Goal: Task Accomplishment & Management: Manage account settings

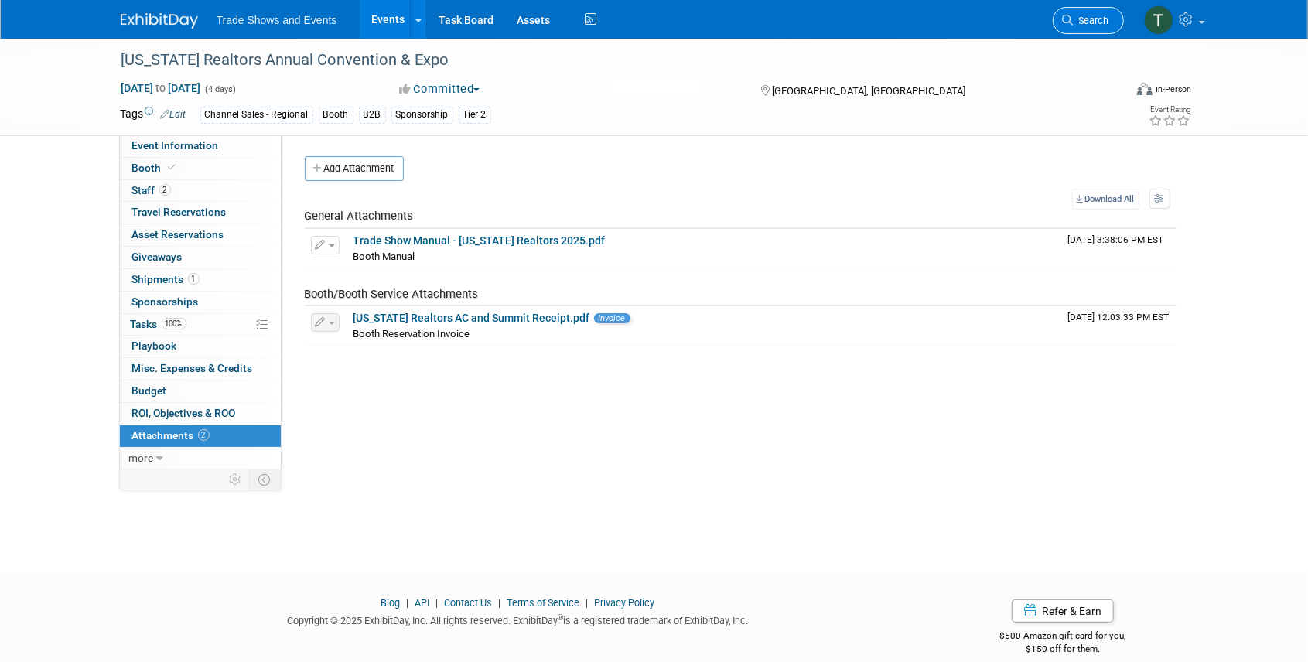
click at [1100, 17] on span "Search" at bounding box center [1091, 21] width 36 height 12
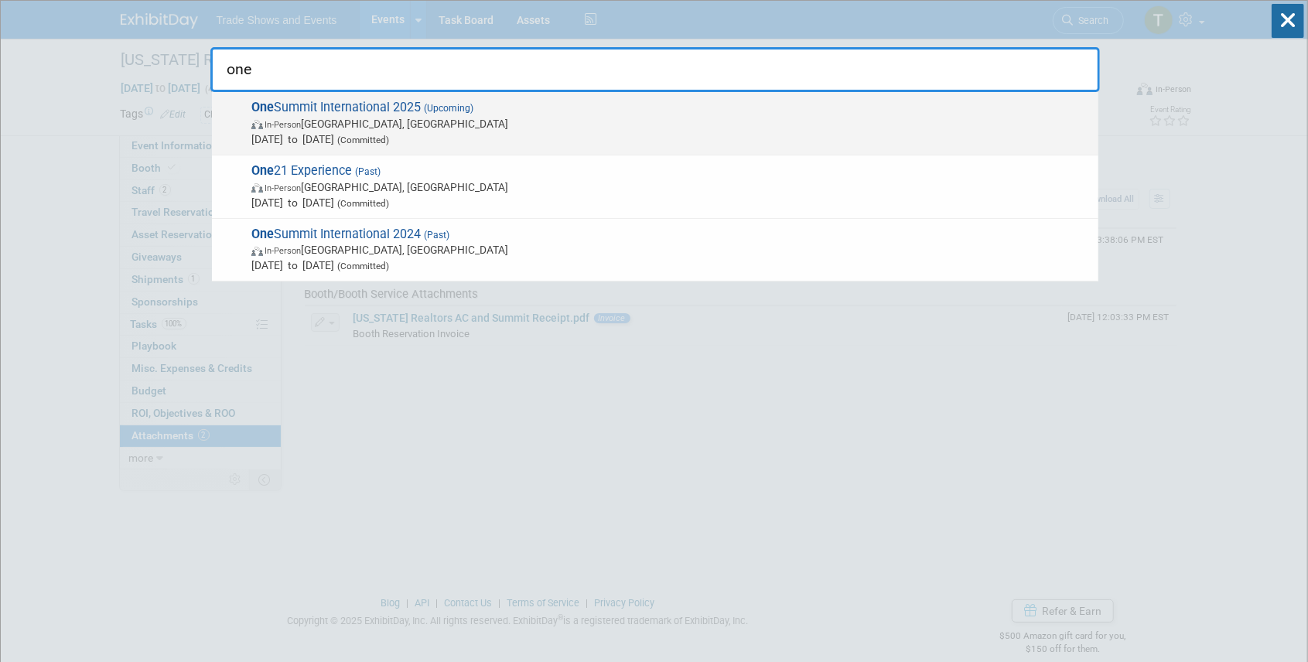
type input "one"
click at [387, 107] on span "One Summit International 2025 (Upcoming) In-Person Miami, FL Nov 2, 2025 to Nov…" at bounding box center [669, 123] width 844 height 47
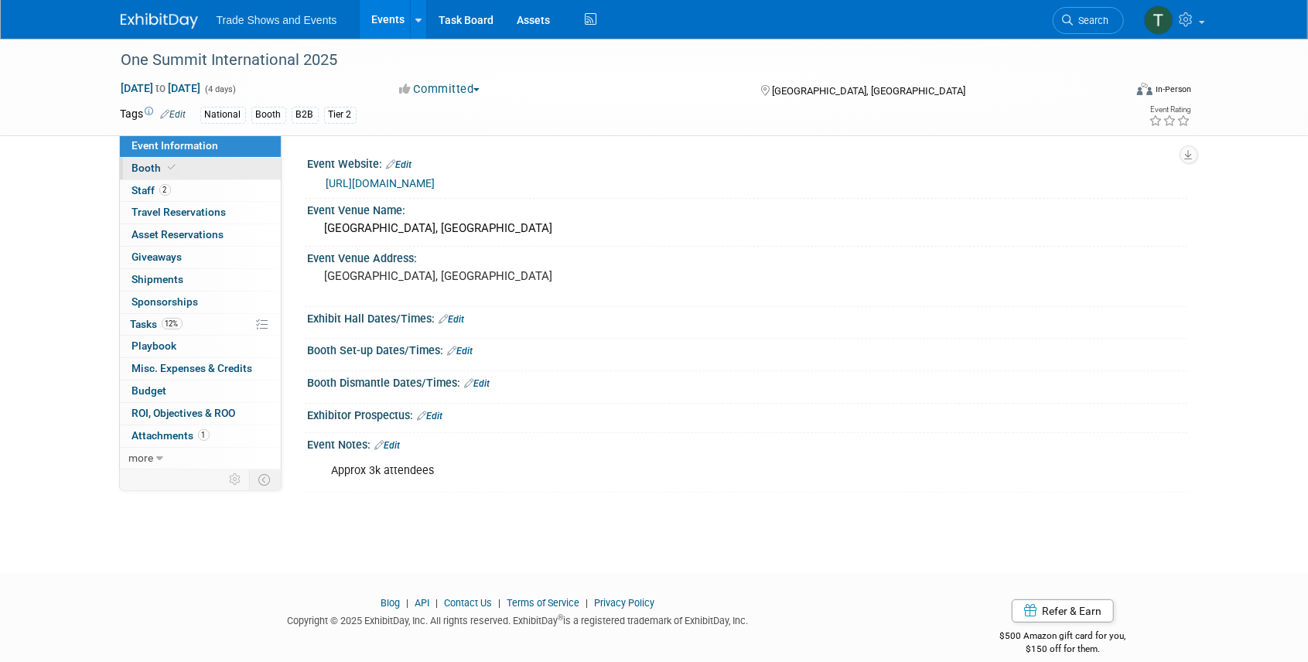
click at [194, 171] on link "Booth" at bounding box center [200, 169] width 161 height 22
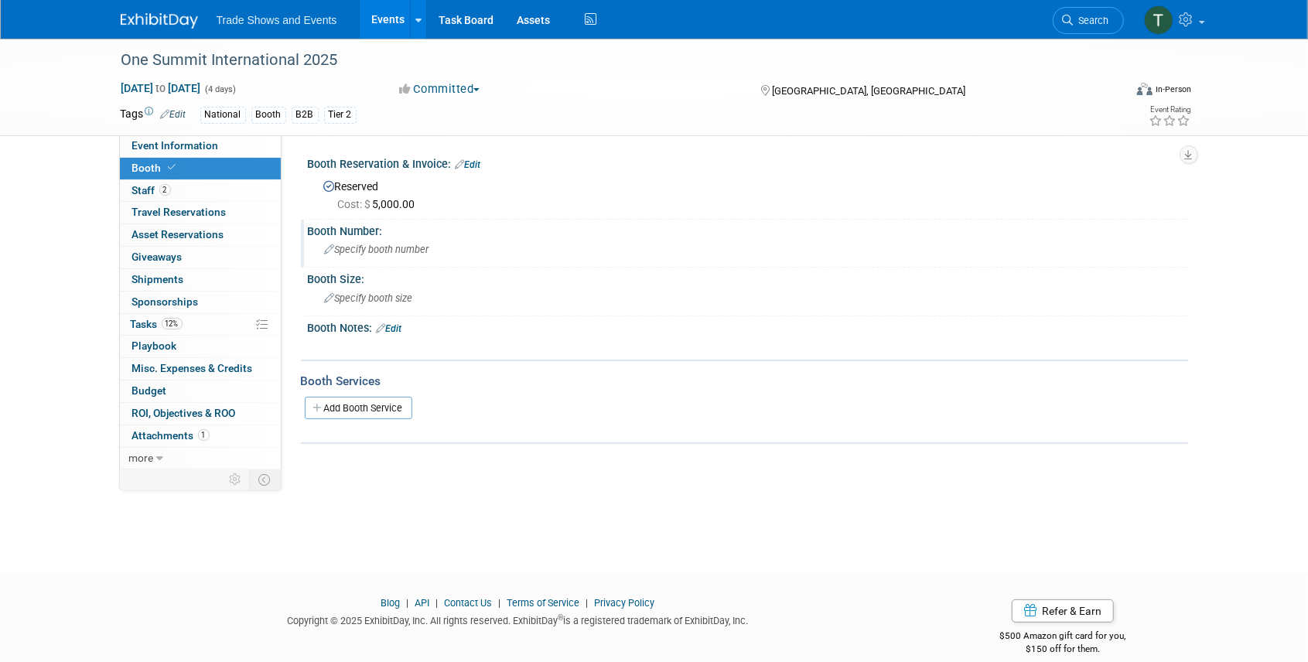
click at [411, 248] on span "Specify booth number" at bounding box center [377, 250] width 104 height 12
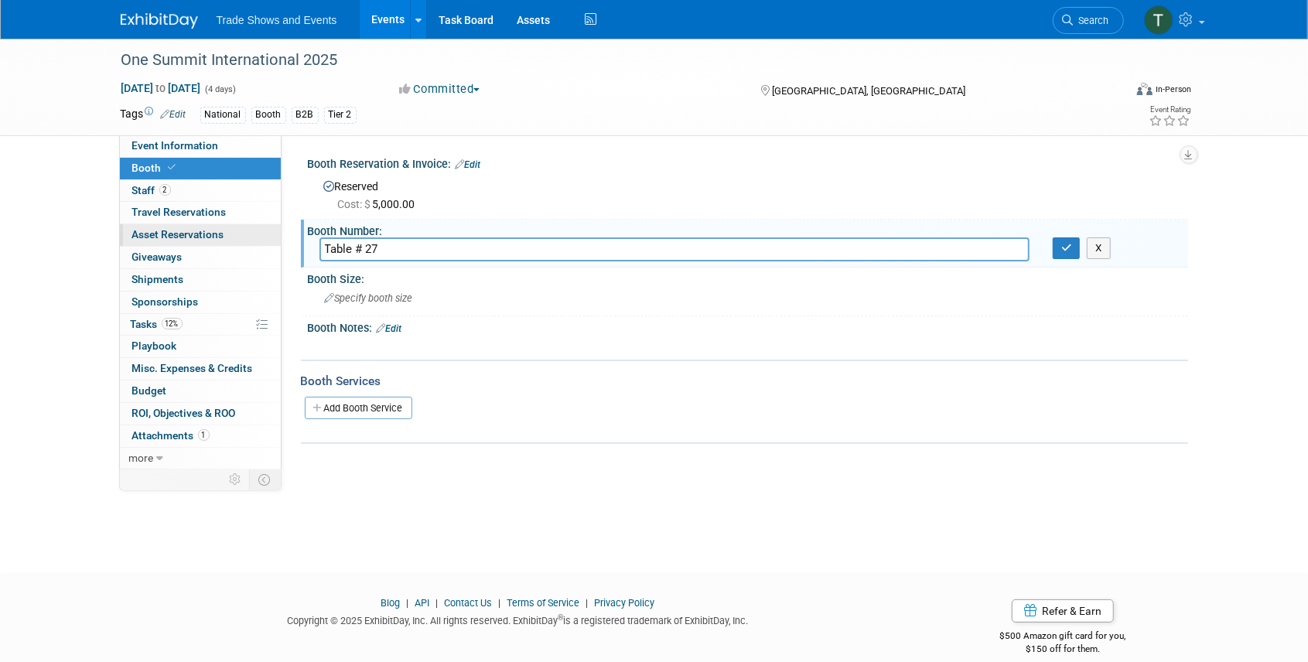
drag, startPoint x: 363, startPoint y: 243, endPoint x: 265, endPoint y: 243, distance: 97.4
click at [265, 243] on div "Event Information Event Info Booth Booth 2 Staff 2 Staff 0 Travel Reservations …" at bounding box center [654, 253] width 1090 height 428
type input "27"
click at [1073, 251] on button "button" at bounding box center [1066, 248] width 28 height 22
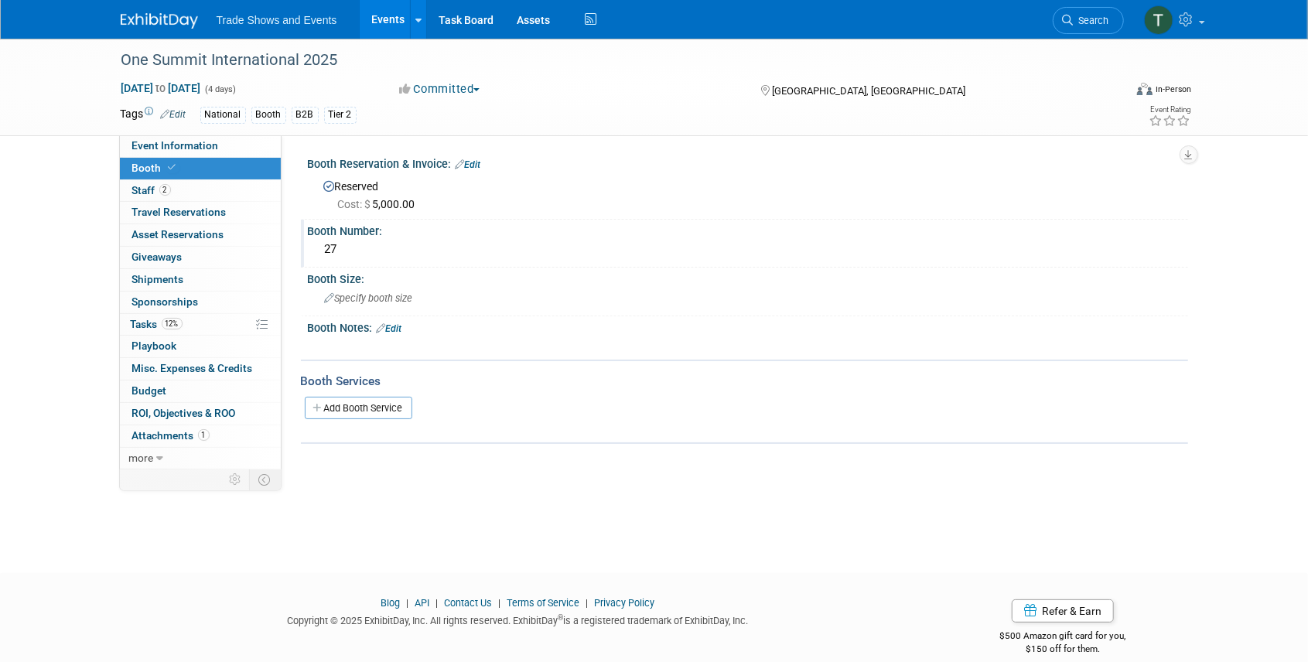
click at [1107, 17] on span "Search" at bounding box center [1091, 21] width 36 height 12
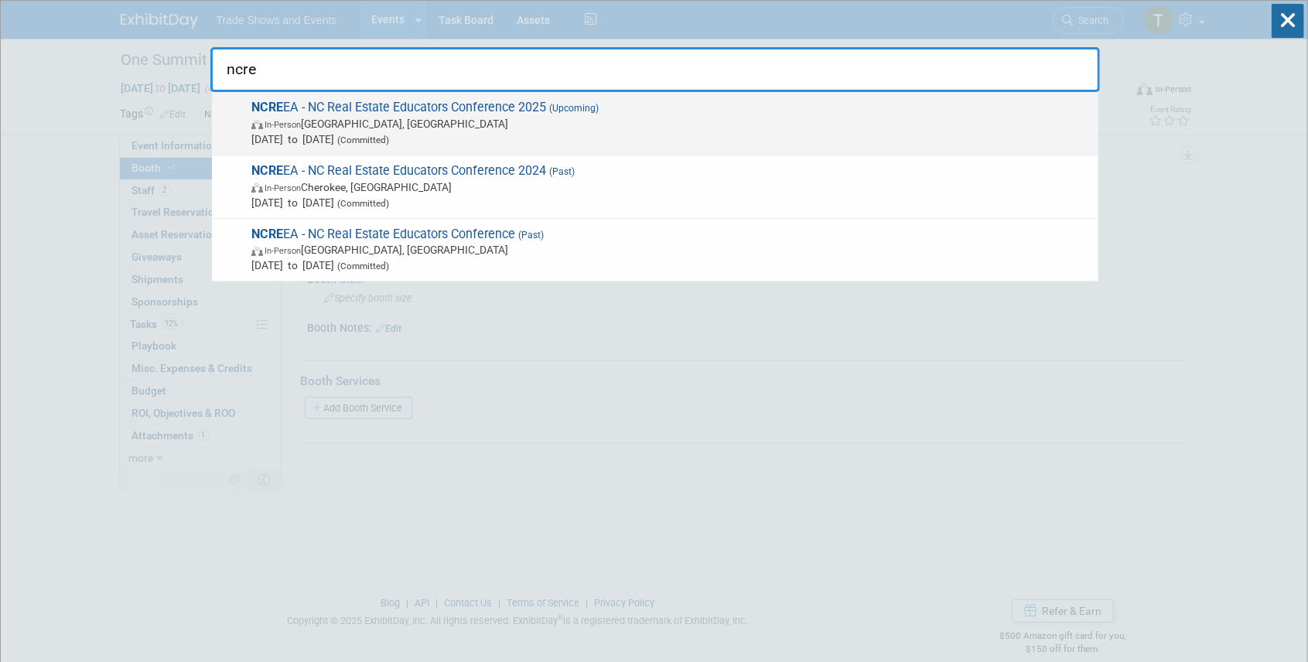
type input "ncre"
click at [381, 107] on span "NCRE EA - NC Real Estate Educators Conference 2025 (Upcoming) In-Person South B…" at bounding box center [669, 123] width 844 height 47
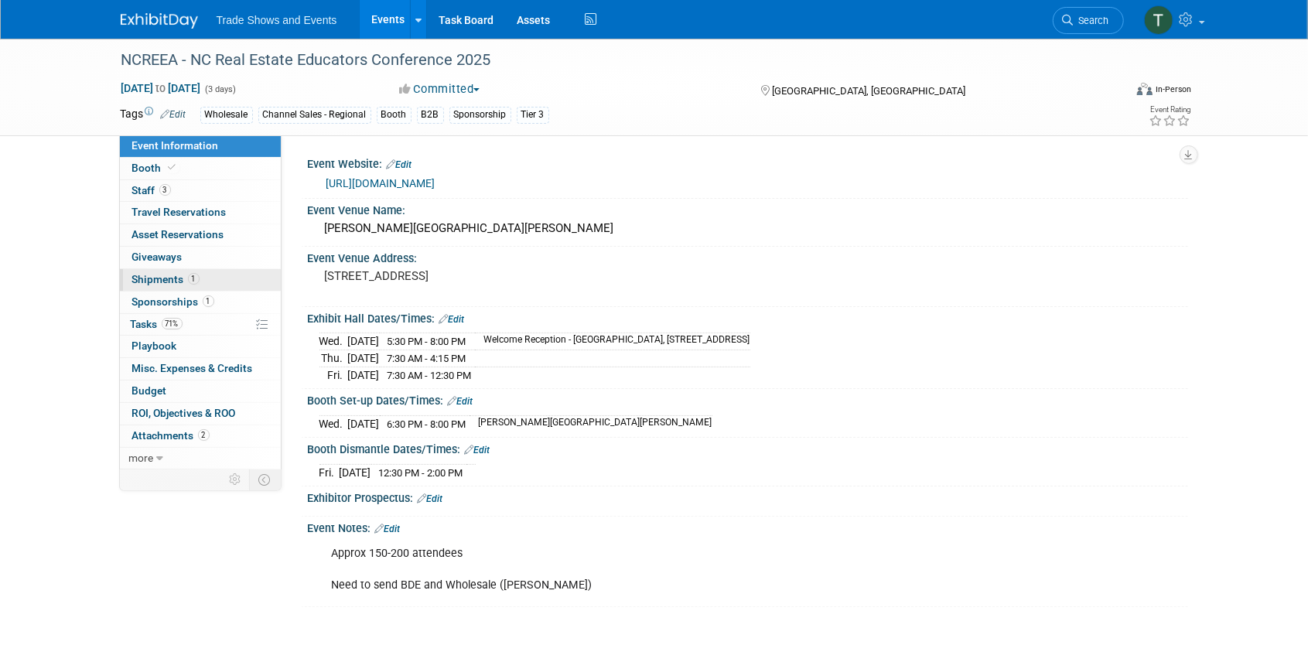
click at [170, 280] on span "Shipments 1" at bounding box center [165, 279] width 67 height 12
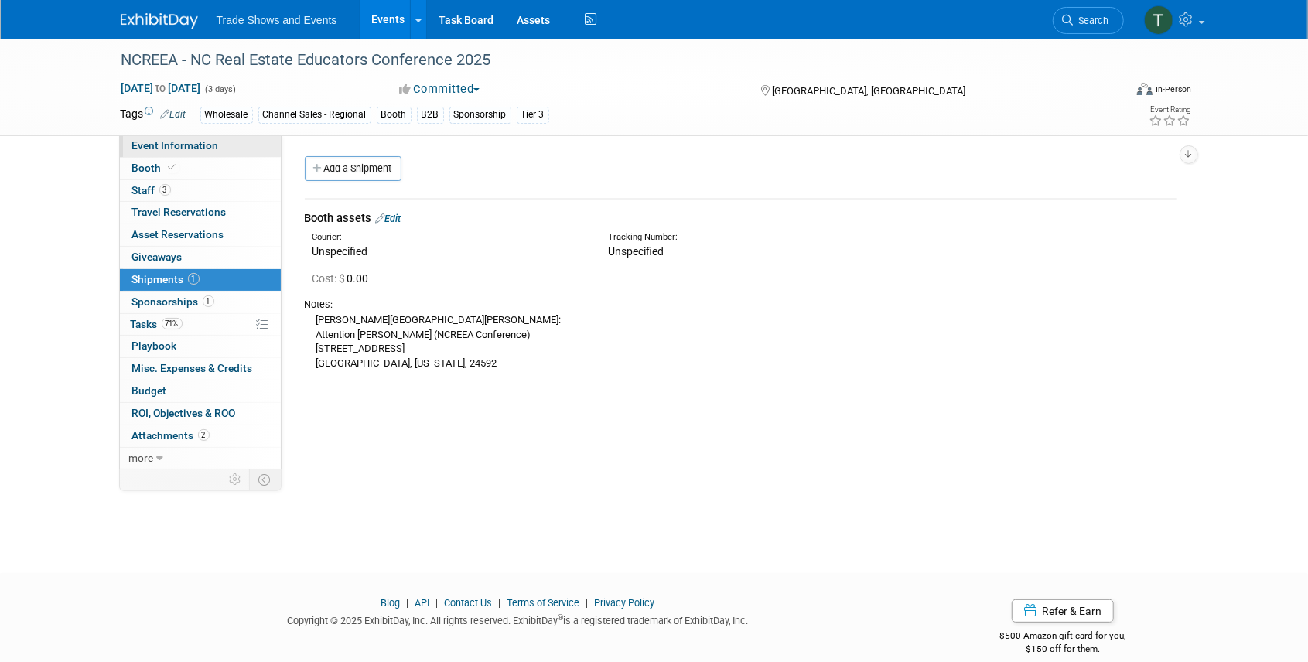
click at [169, 141] on span "Event Information" at bounding box center [175, 145] width 87 height 12
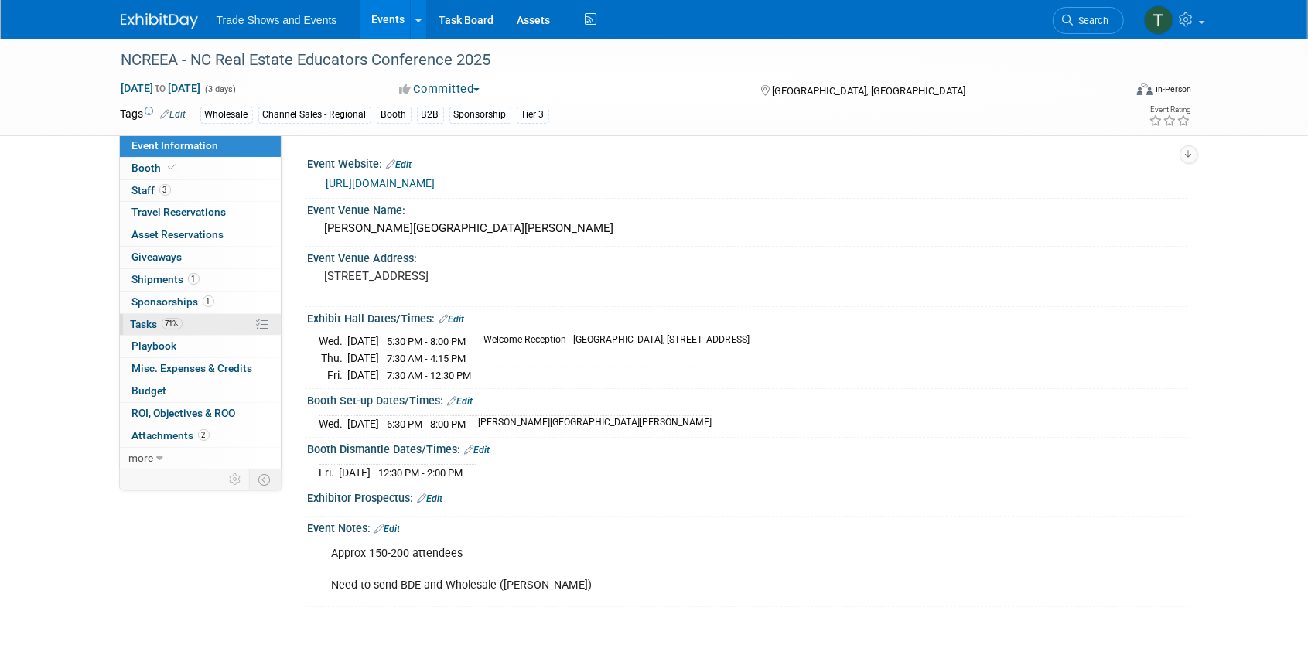
click at [158, 328] on link "71% Tasks 71%" at bounding box center [200, 325] width 161 height 22
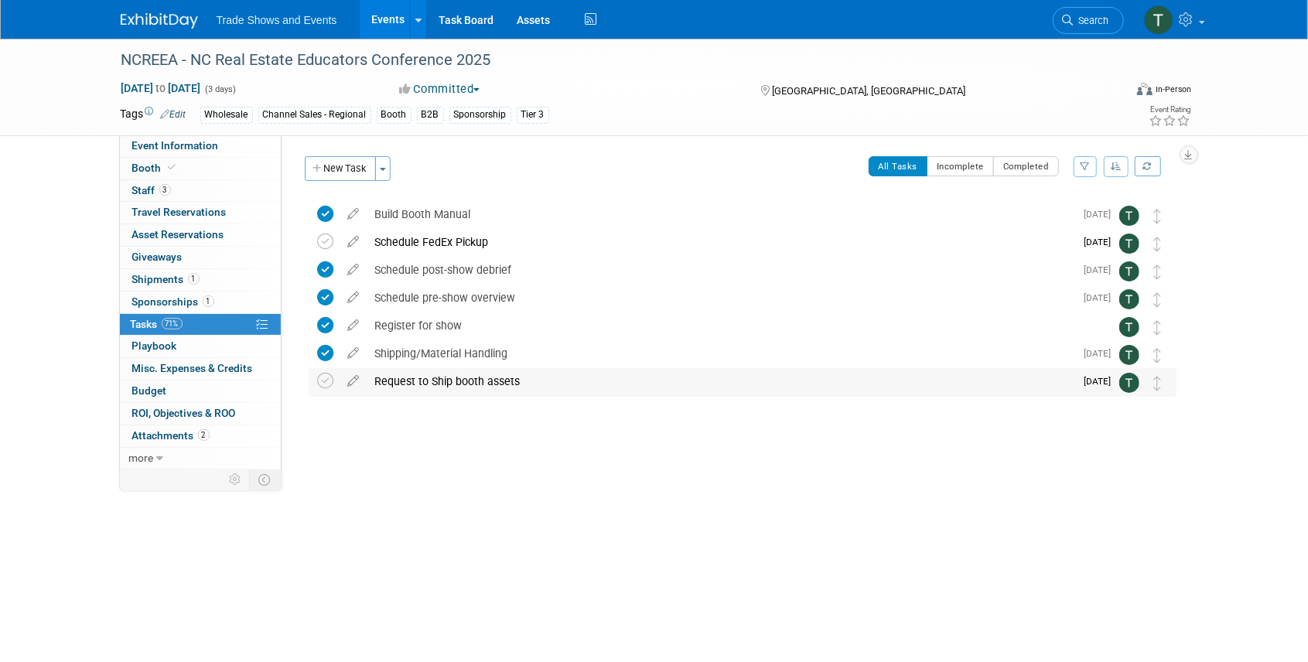
click at [428, 383] on div "Request to Ship booth assets" at bounding box center [721, 381] width 708 height 26
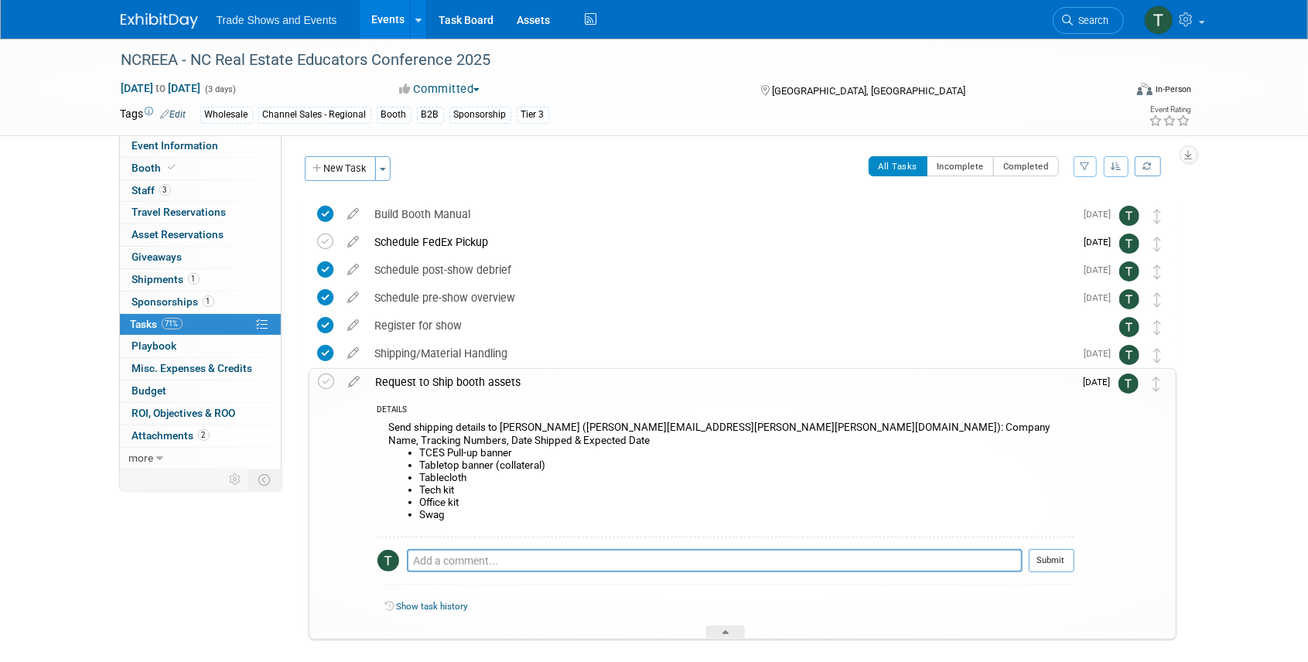
click at [469, 484] on li "Tech kit" at bounding box center [747, 490] width 654 height 12
click at [354, 380] on icon at bounding box center [354, 378] width 27 height 19
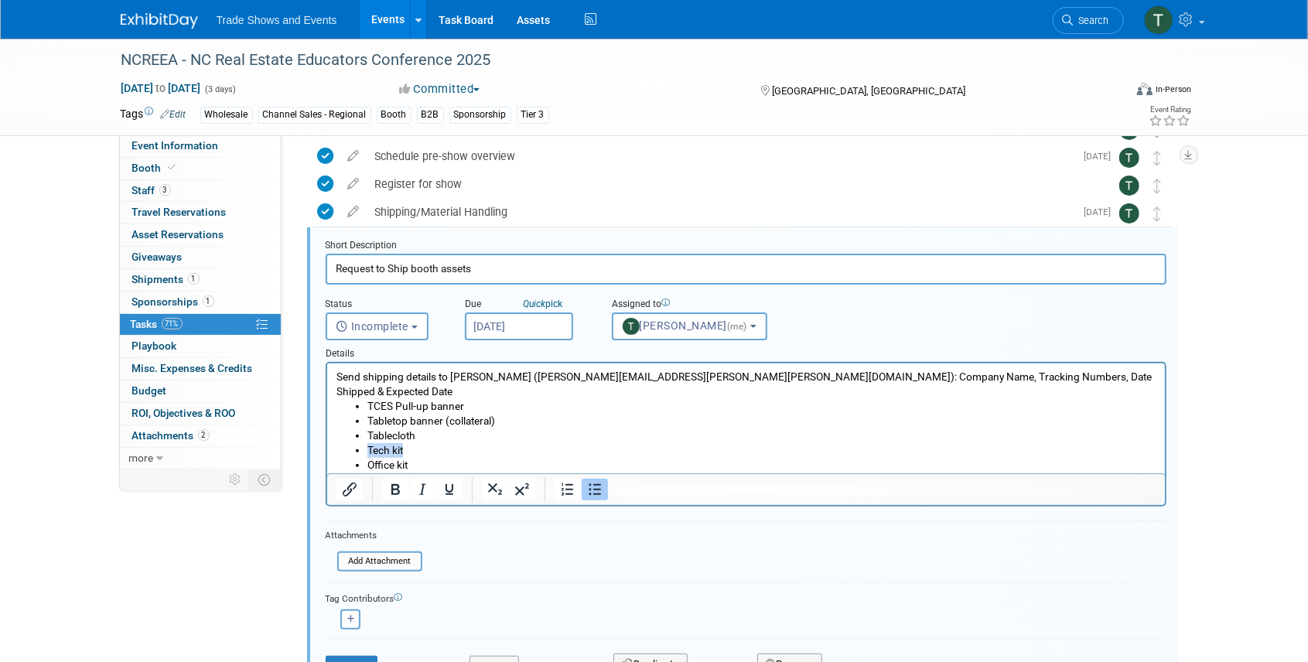
drag, startPoint x: 414, startPoint y: 438, endPoint x: 347, endPoint y: 434, distance: 66.7
click at [347, 434] on ul "TCES Pull-up banner Tabletop banner (collateral) Tablecloth Tech kit Office kit…" at bounding box center [746, 443] width 820 height 88
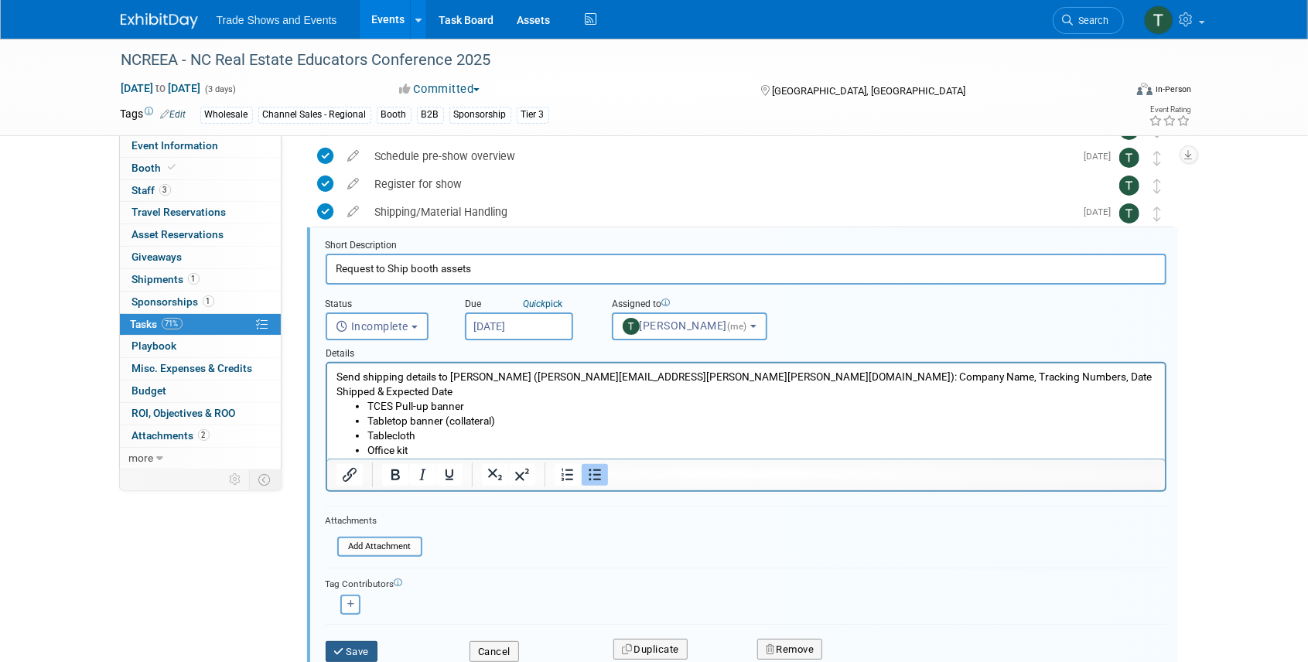
click at [344, 651] on icon "submit" at bounding box center [340, 652] width 12 height 10
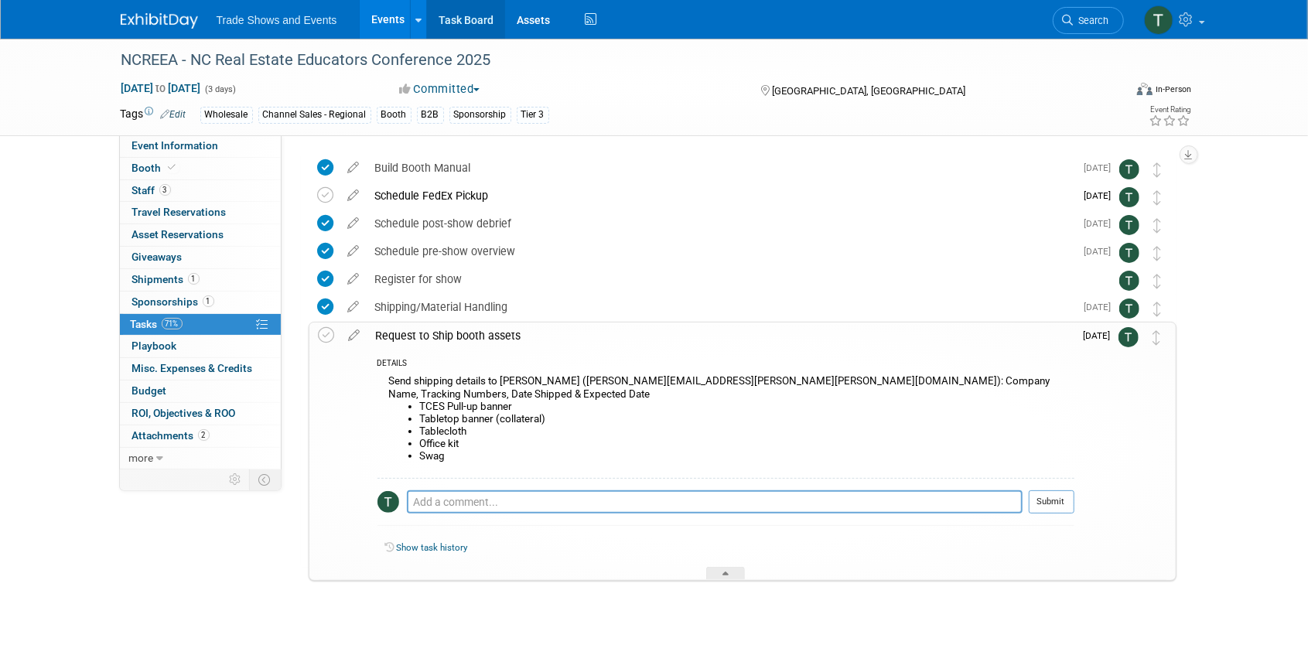
scroll to position [46, 0]
click at [156, 278] on span "Shipments 1" at bounding box center [165, 279] width 67 height 12
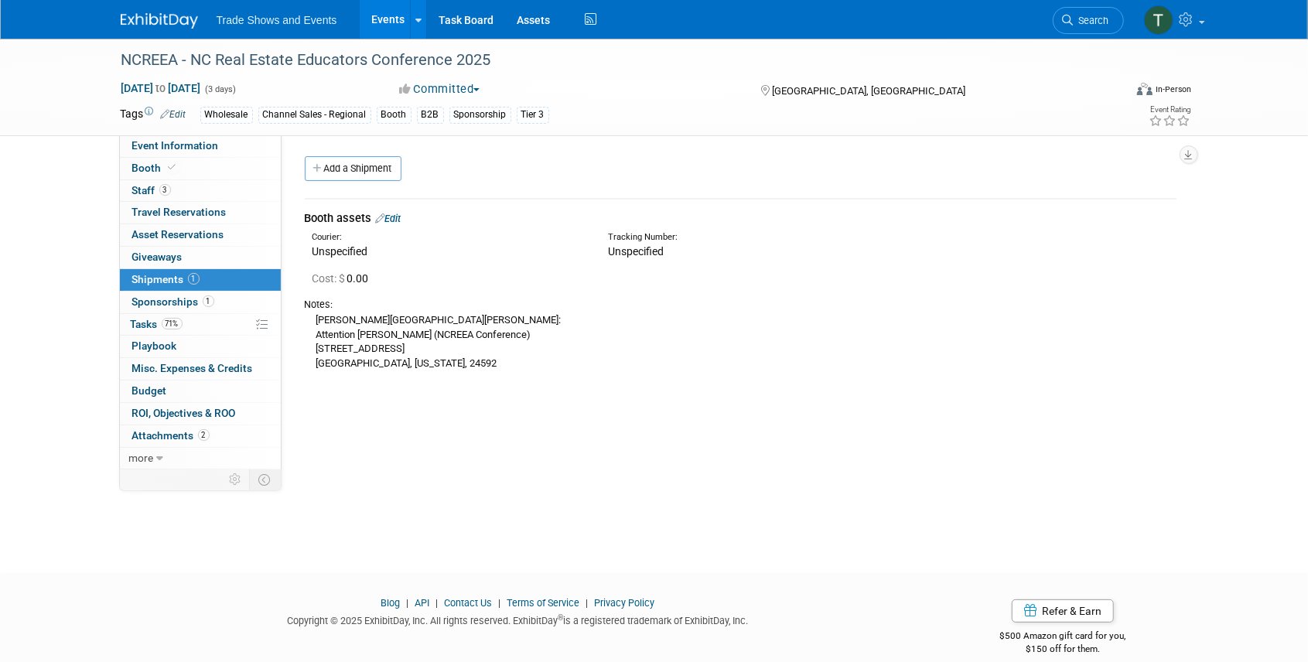
click at [444, 333] on div "Berry Hill Resort: Attention Stephanie Talley (NCREEA Conference) 3105 River Ro…" at bounding box center [741, 341] width 872 height 59
click at [445, 333] on div "Berry Hill Resort: Attention Stephanie Talley (NCREEA Conference) 3105 River Ro…" at bounding box center [741, 341] width 872 height 59
copy div "Attention Stephanie Talley (NCREEA Conference)"
click at [396, 346] on div "Berry Hill Resort: Attention Stephanie Talley (NCREEA Conference) 3105 River Ro…" at bounding box center [741, 341] width 872 height 59
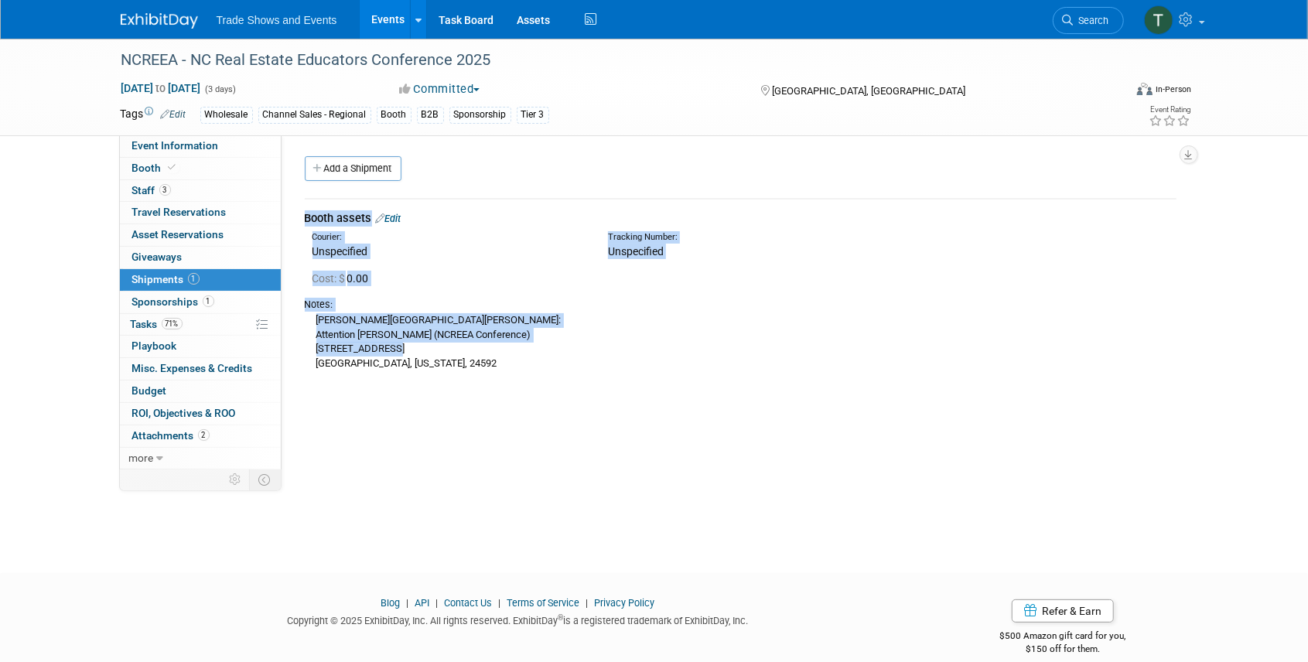
drag, startPoint x: 392, startPoint y: 345, endPoint x: 299, endPoint y: 353, distance: 93.2
click at [299, 353] on div "Booth assets Edit Courier: Unspecified Tracking Number: 0.00" at bounding box center [740, 286] width 895 height 203
click at [410, 351] on div "Berry Hill Resort: Attention Stephanie Talley (NCREEA Conference) 3105 River Ro…" at bounding box center [741, 341] width 872 height 59
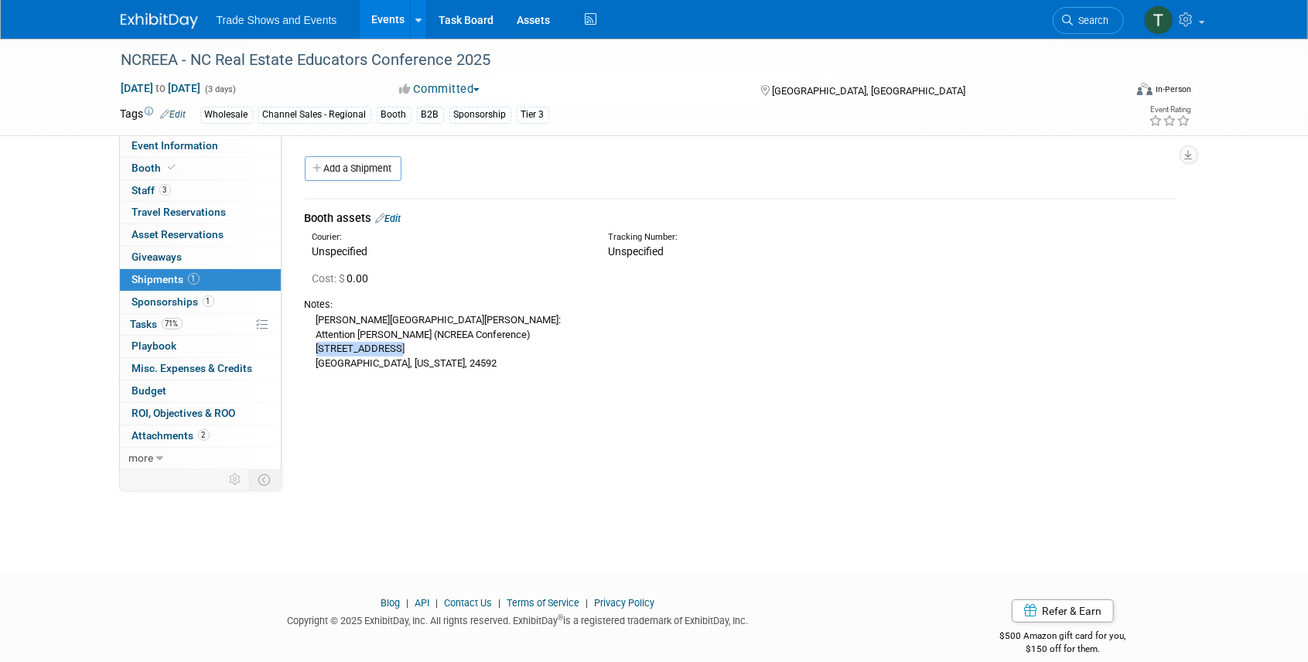
drag, startPoint x: 396, startPoint y: 350, endPoint x: 305, endPoint y: 352, distance: 90.5
click at [305, 352] on div "Berry Hill Resort: Attention Stephanie Talley (NCREEA Conference) 3105 River Ro…" at bounding box center [741, 341] width 872 height 59
copy div "3105 River Road"
click at [133, 169] on span "Booth" at bounding box center [155, 168] width 47 height 12
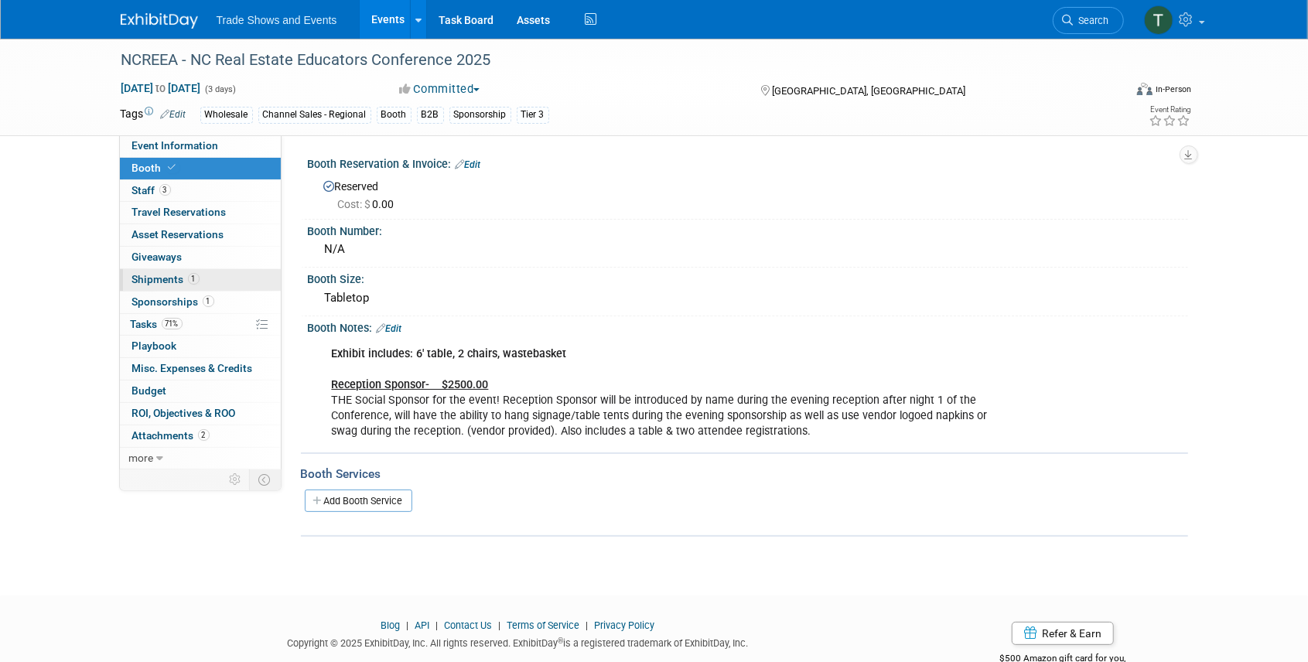
click at [152, 283] on span "Shipments 1" at bounding box center [165, 279] width 67 height 12
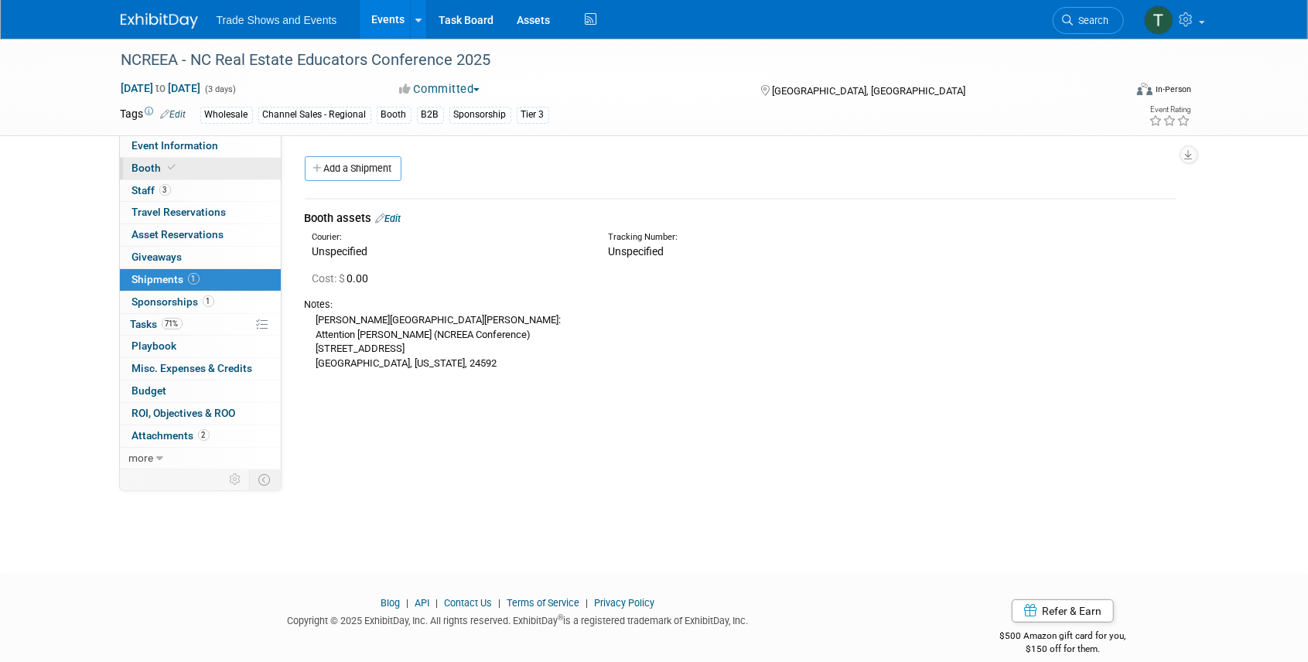
click at [158, 164] on span "Booth" at bounding box center [155, 168] width 47 height 12
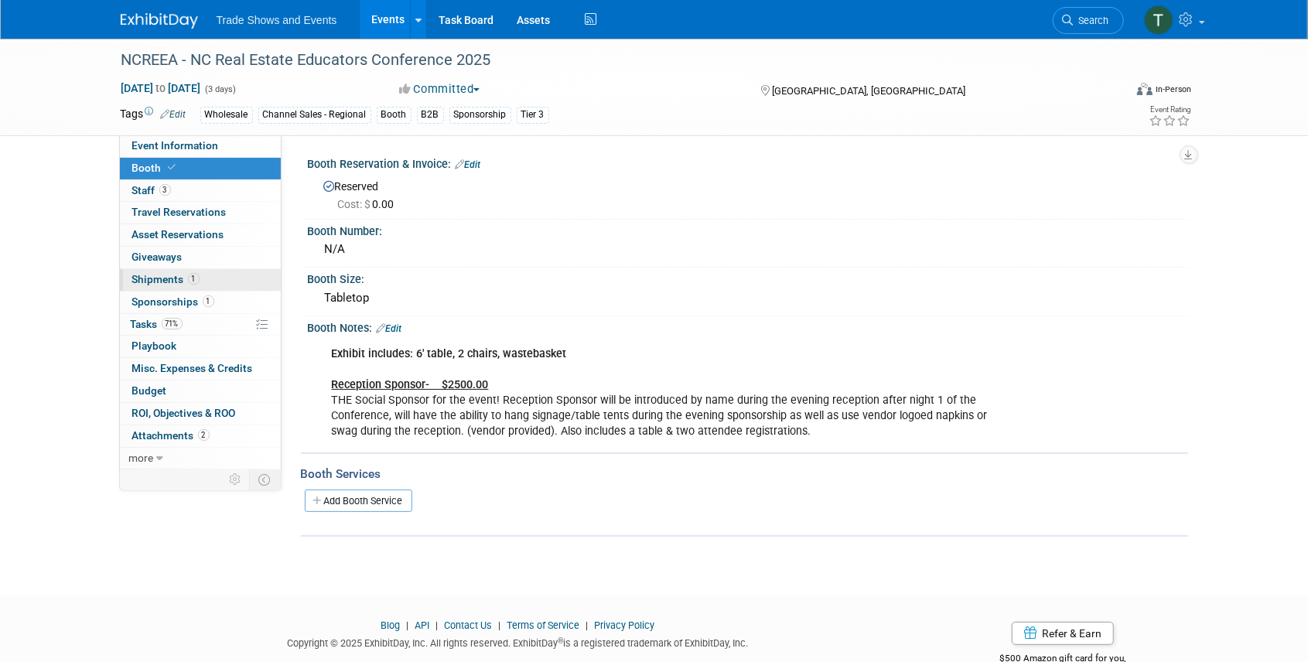
click at [158, 280] on span "Shipments 1" at bounding box center [165, 279] width 67 height 12
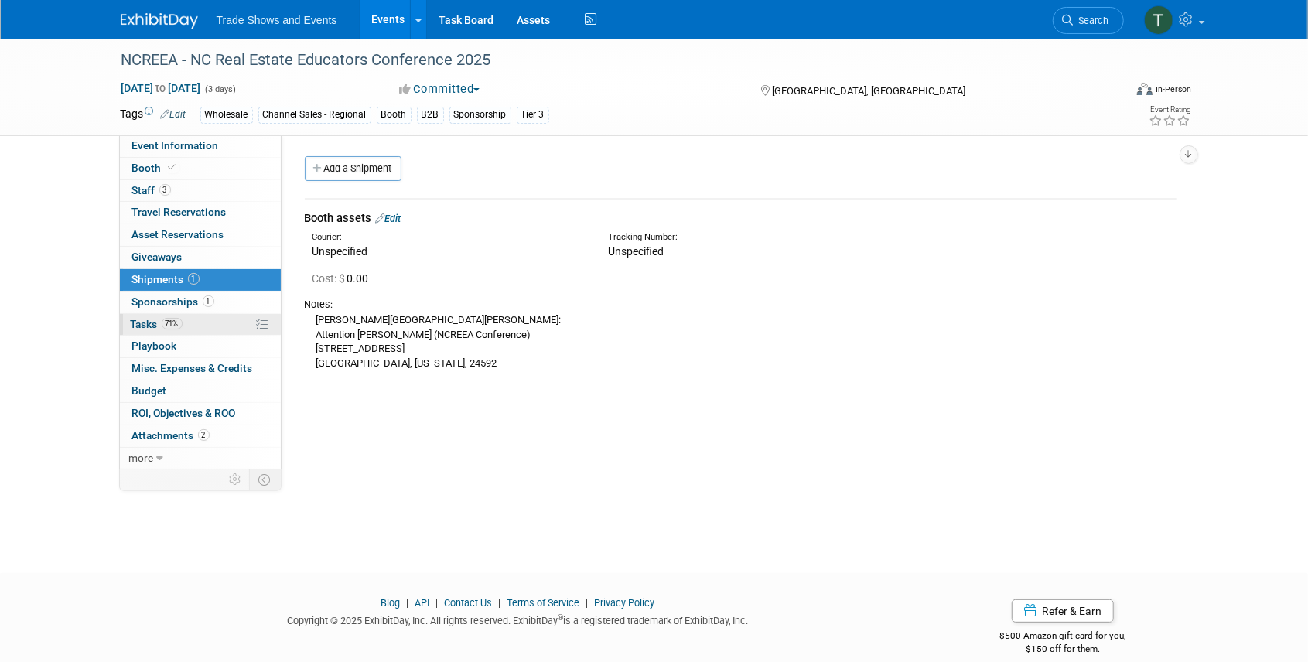
click at [145, 320] on span "Tasks 71%" at bounding box center [157, 324] width 52 height 12
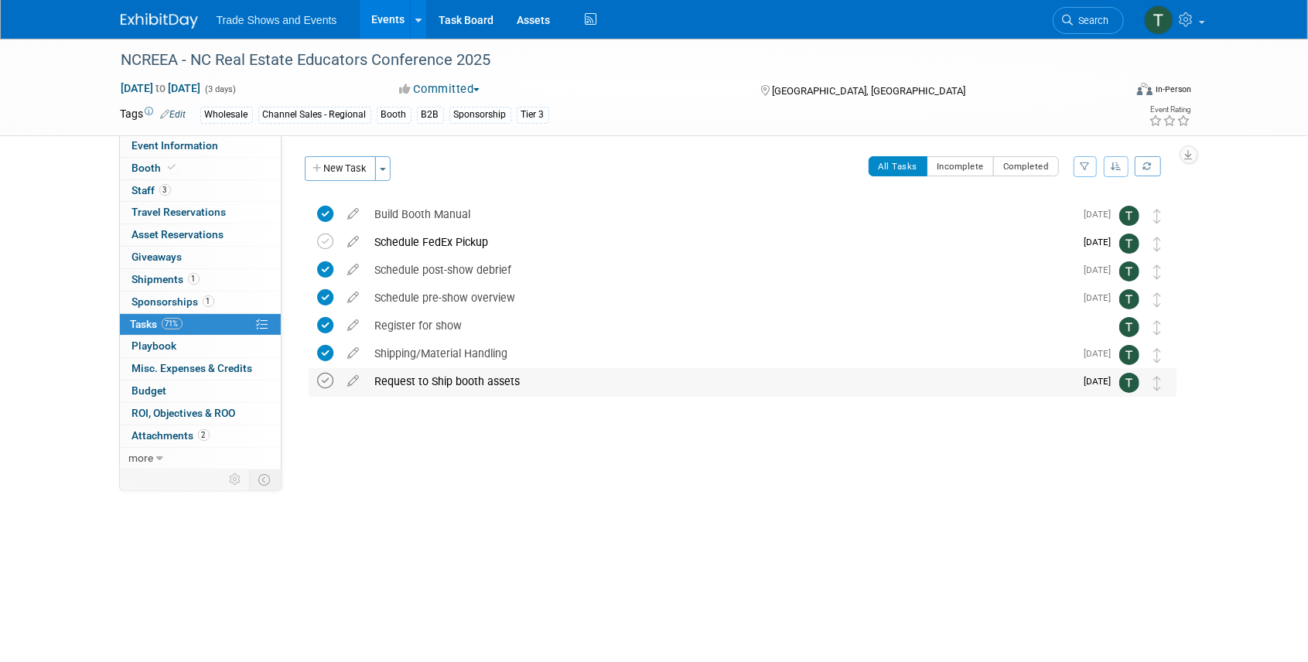
click at [320, 380] on icon at bounding box center [326, 381] width 16 height 16
click at [467, 15] on link "Task Board" at bounding box center [466, 19] width 78 height 39
click at [169, 148] on span "Event Information" at bounding box center [175, 145] width 87 height 12
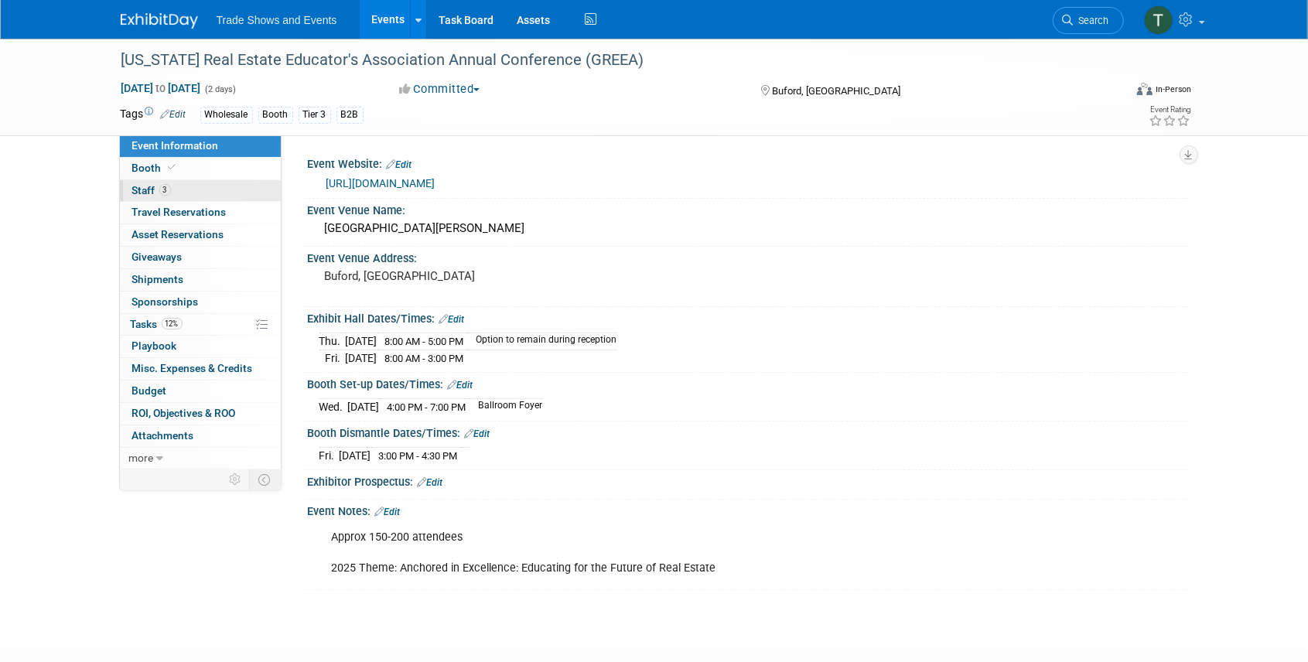
click at [151, 184] on span "Staff 3" at bounding box center [151, 190] width 39 height 12
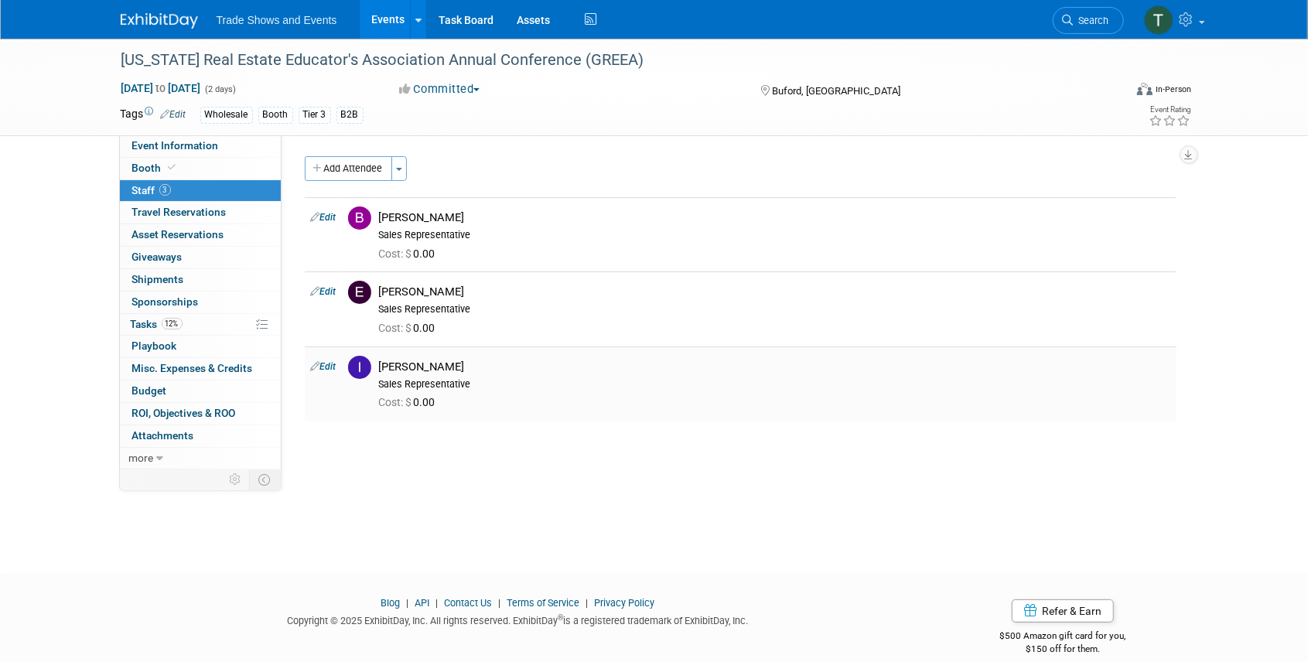
click at [431, 366] on div "[PERSON_NAME]" at bounding box center [774, 367] width 791 height 15
click at [331, 366] on link "Edit" at bounding box center [324, 366] width 26 height 11
select select "36a2f8d4-68d9-458b-a308-2550f15f3e08"
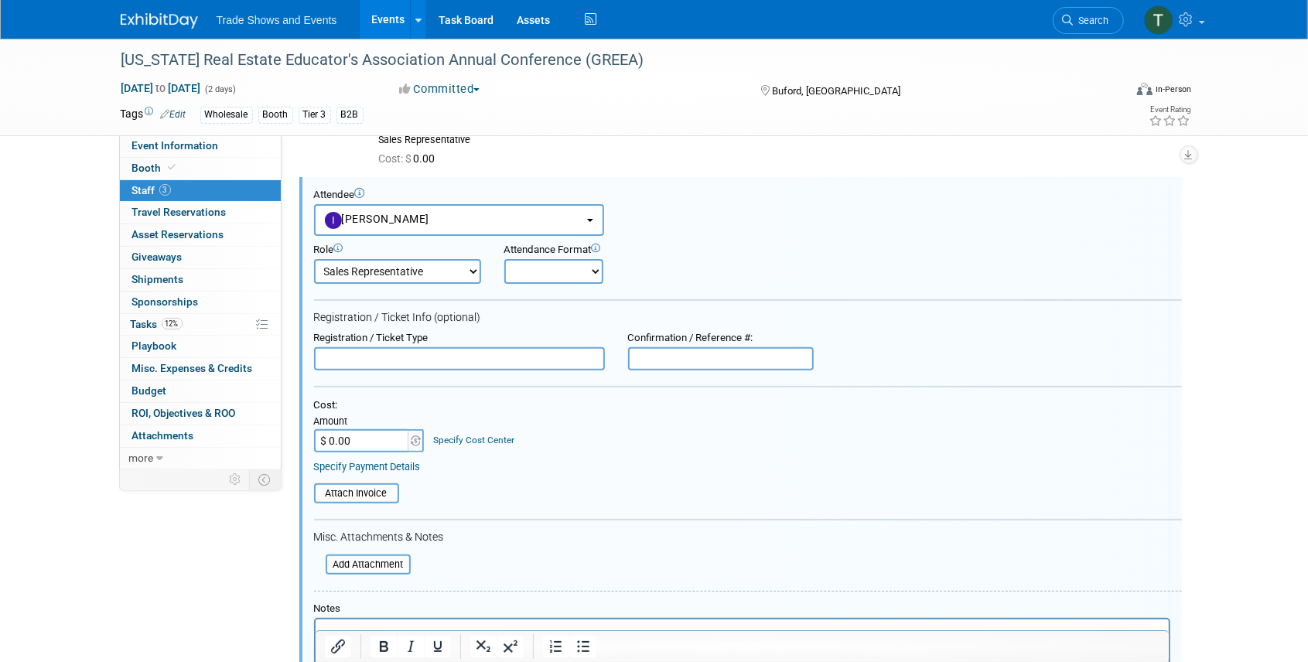
click at [369, 434] on input "$ 0.00" at bounding box center [362, 440] width 97 height 23
type input "$ 355.00"
click at [561, 443] on div "Cost: Amount $ 355.00 Specify Cost Center Cost Center -- Not Specified --" at bounding box center [748, 425] width 868 height 53
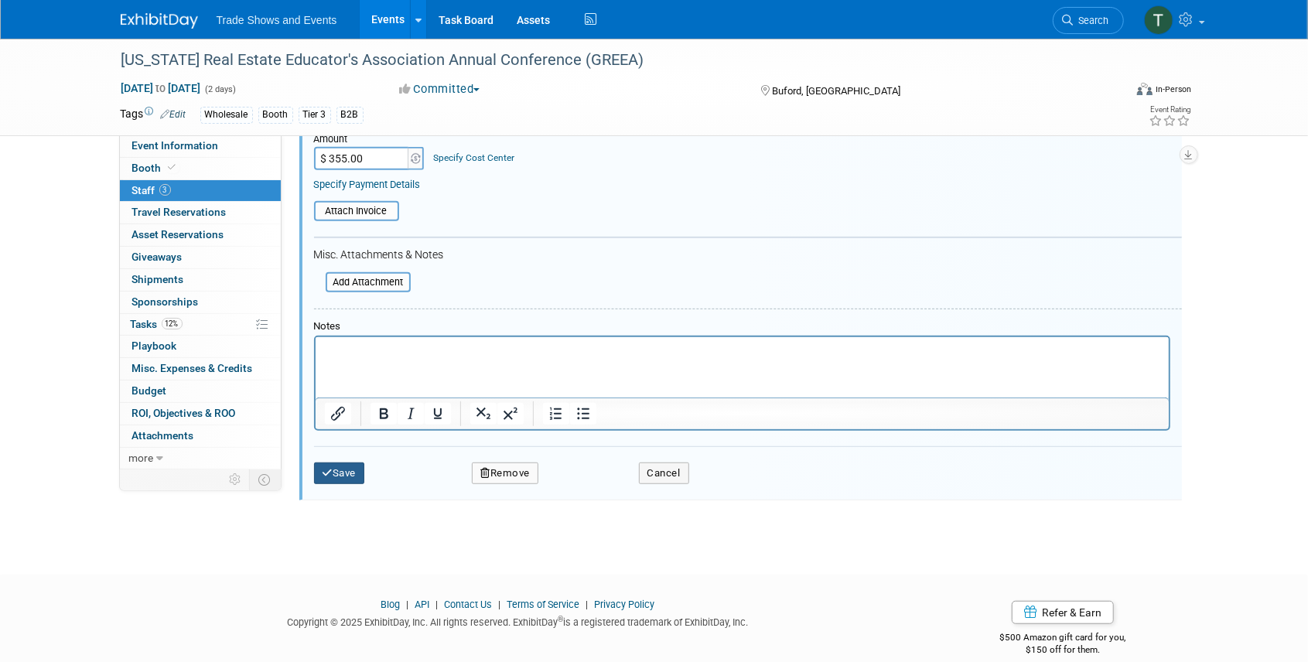
click at [329, 475] on icon "submit" at bounding box center [327, 473] width 11 height 10
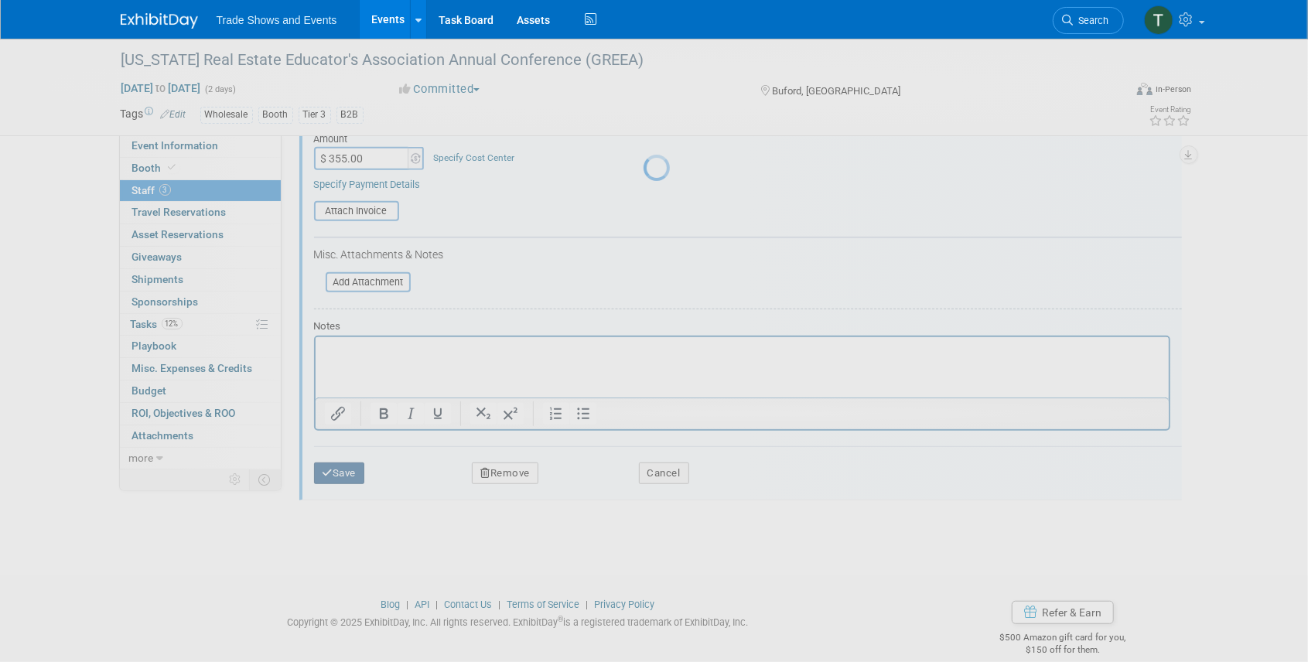
scroll to position [19, 0]
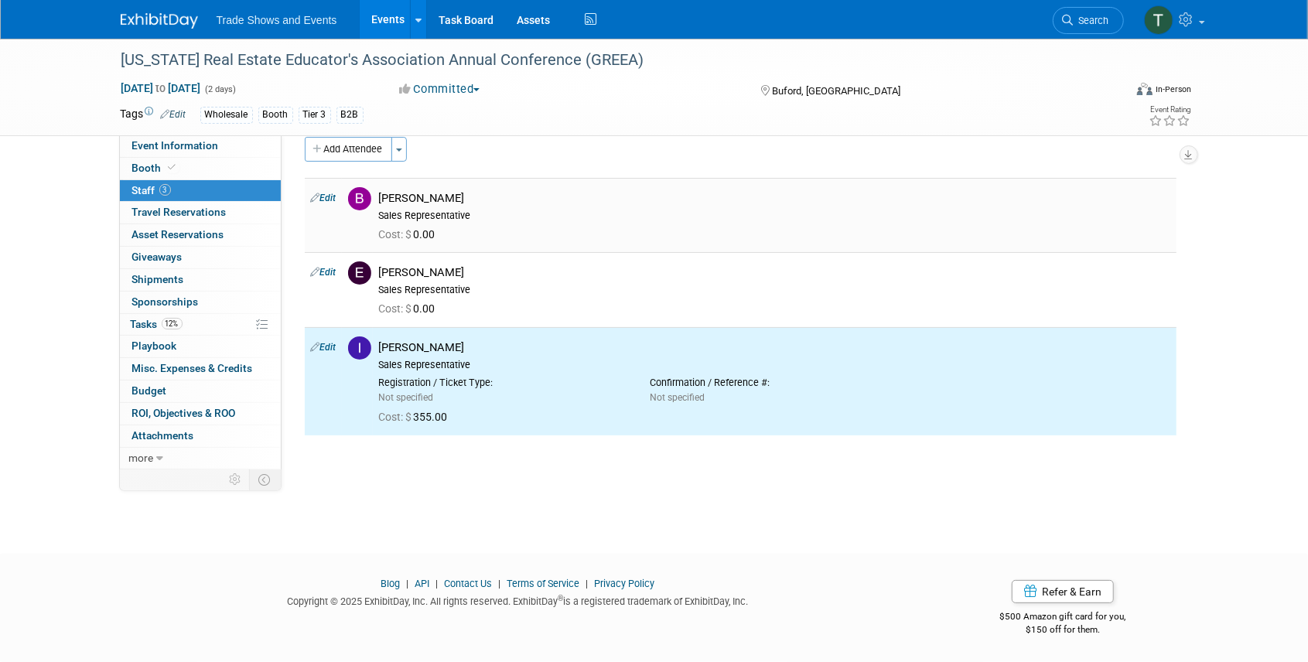
click at [329, 196] on link "Edit" at bounding box center [324, 198] width 26 height 11
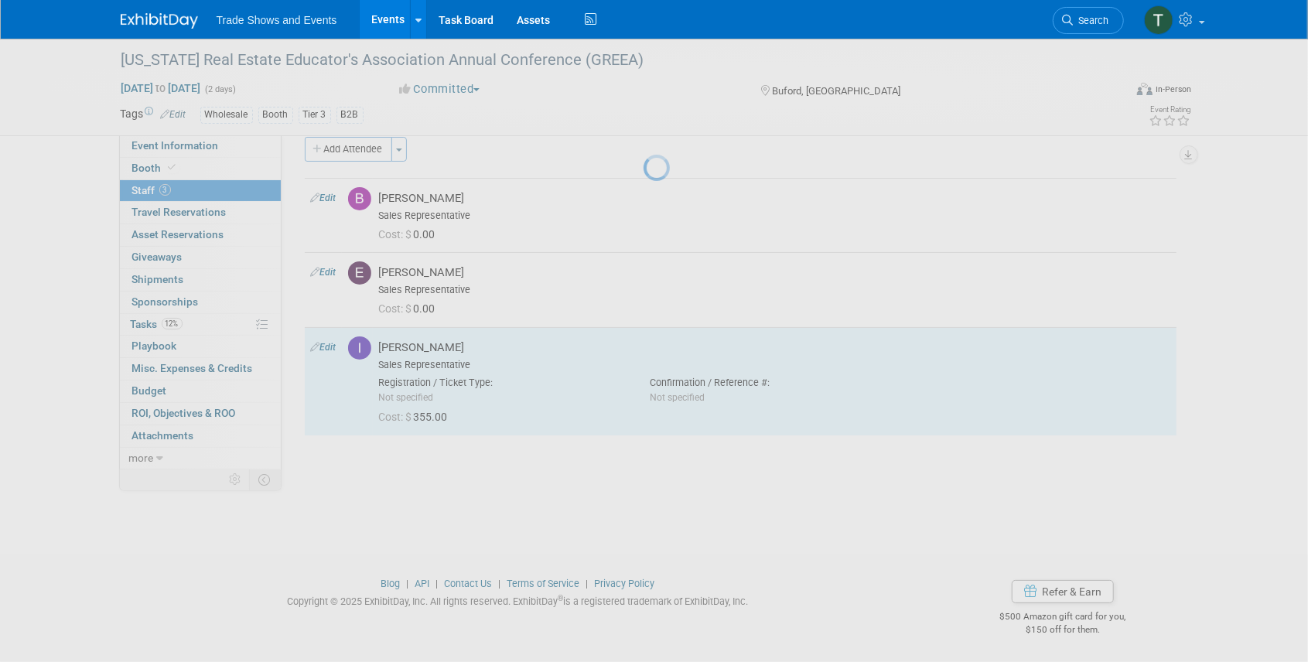
scroll to position [21, 0]
select select "c43bb94a-35df-4ae1-b121-0f4d82525e8d"
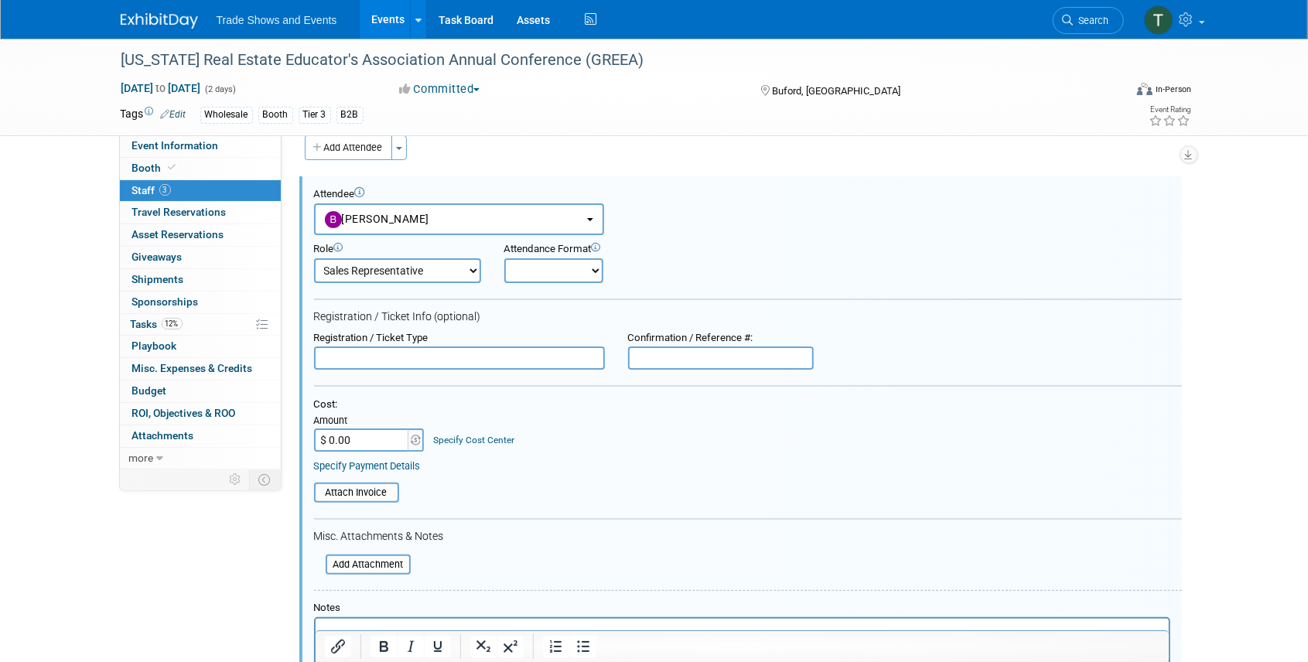
scroll to position [0, 0]
click at [382, 452] on div "Cost: Amount $ 0.00 Specify Cost Center Cost Center -- Not Specified --" at bounding box center [748, 435] width 868 height 74
click at [380, 439] on input "$ 0.00" at bounding box center [362, 439] width 97 height 23
type input "$ 355.00"
click at [500, 492] on table "Attach Invoice" at bounding box center [748, 493] width 868 height 20
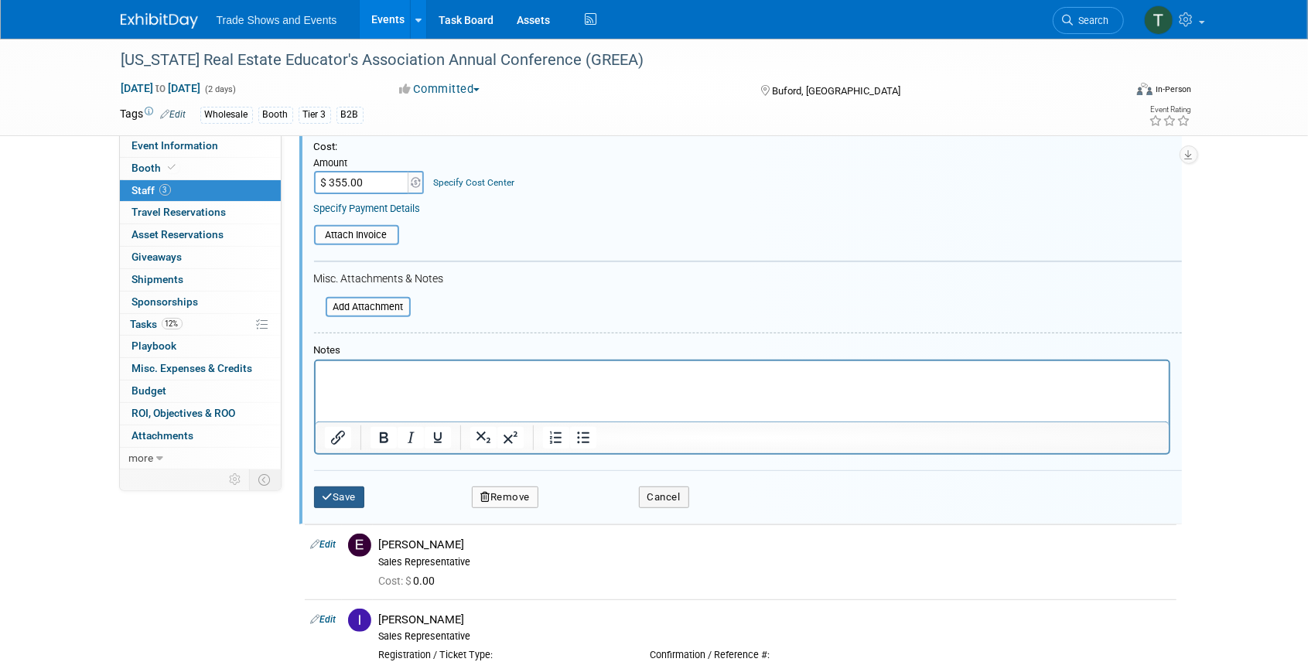
click at [331, 486] on button "Save" at bounding box center [339, 497] width 51 height 22
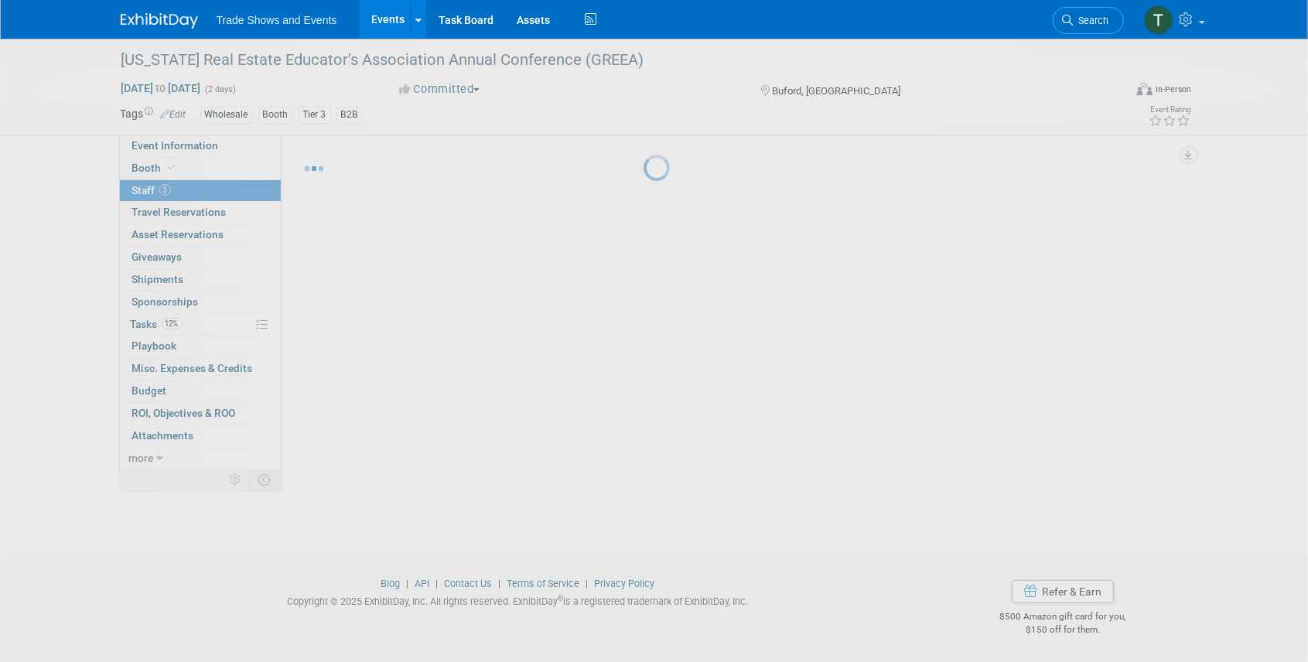
scroll to position [19, 0]
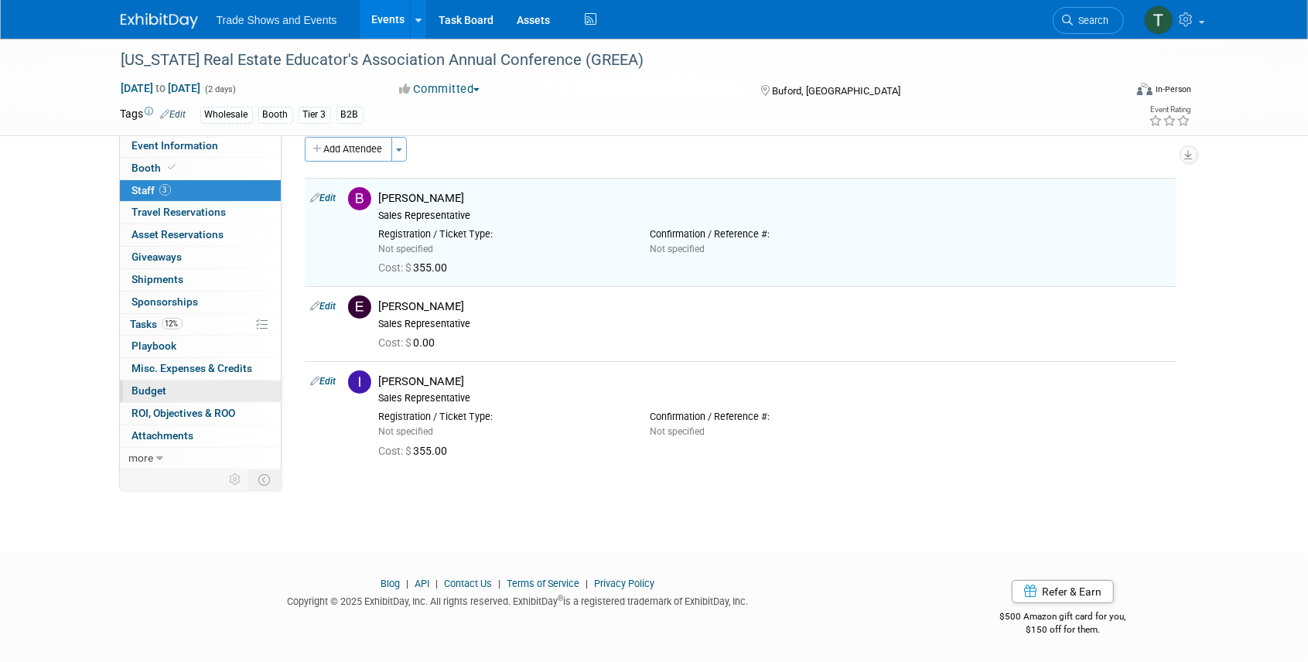
click at [165, 384] on span "Budget" at bounding box center [149, 390] width 35 height 12
